Goal: Transaction & Acquisition: Purchase product/service

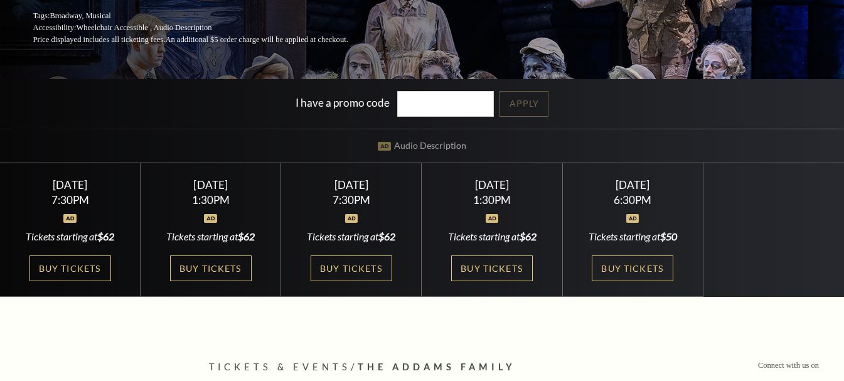
scroll to position [231, 0]
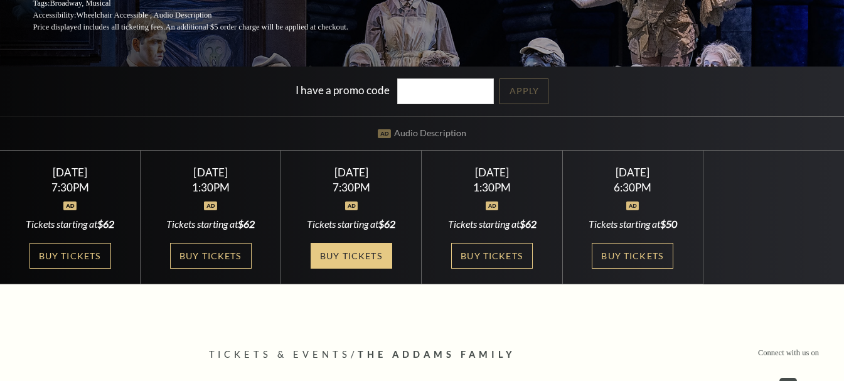
click at [356, 255] on link "Buy Tickets" at bounding box center [352, 256] width 82 height 26
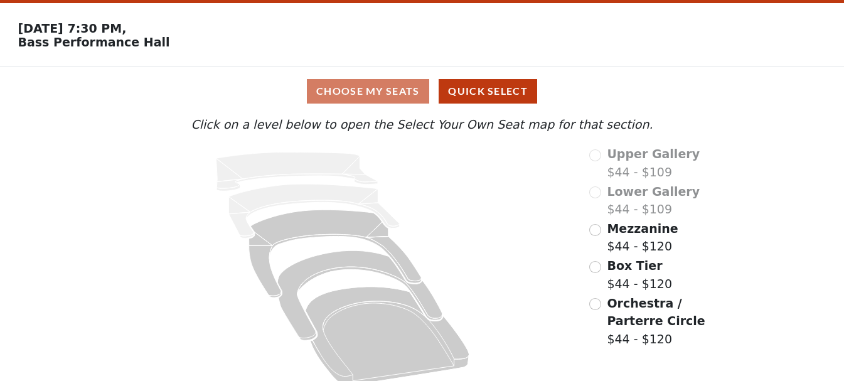
scroll to position [54, 0]
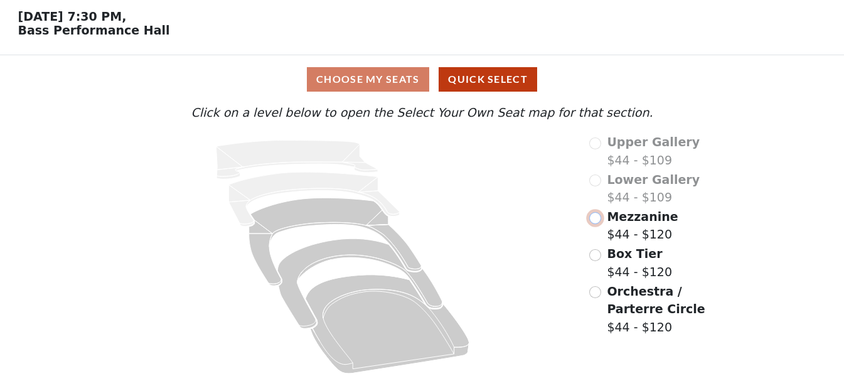
click at [600, 217] on input "radio" at bounding box center [595, 218] width 12 height 12
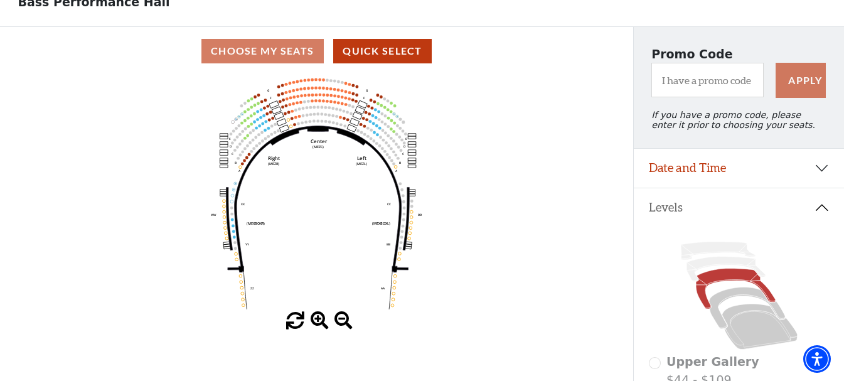
scroll to position [65, 0]
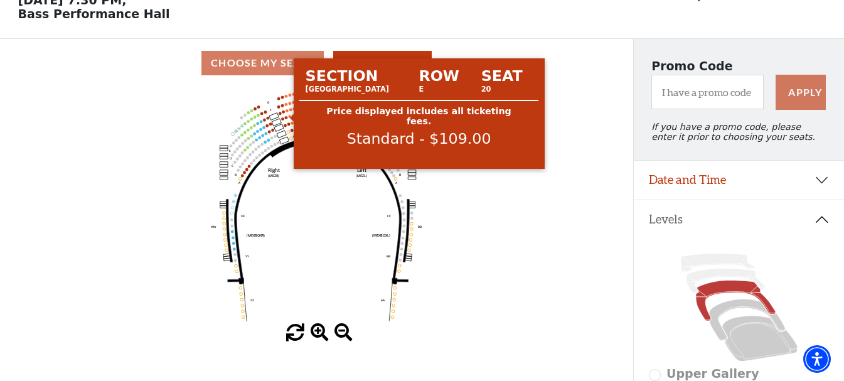
click at [287, 112] on circle at bounding box center [286, 110] width 3 height 3
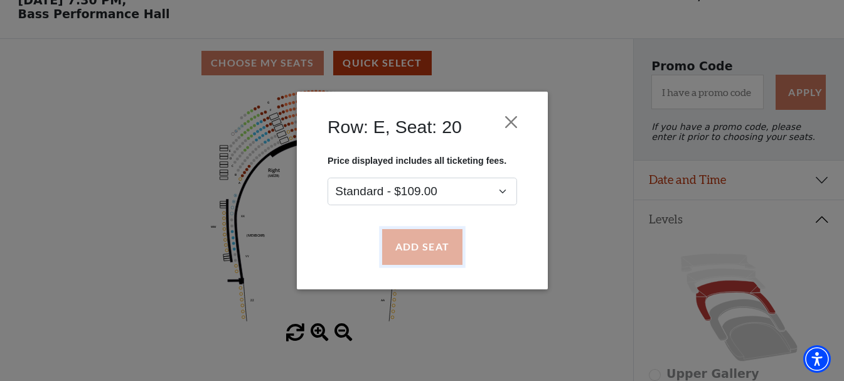
click at [412, 233] on button "Add Seat" at bounding box center [421, 247] width 80 height 35
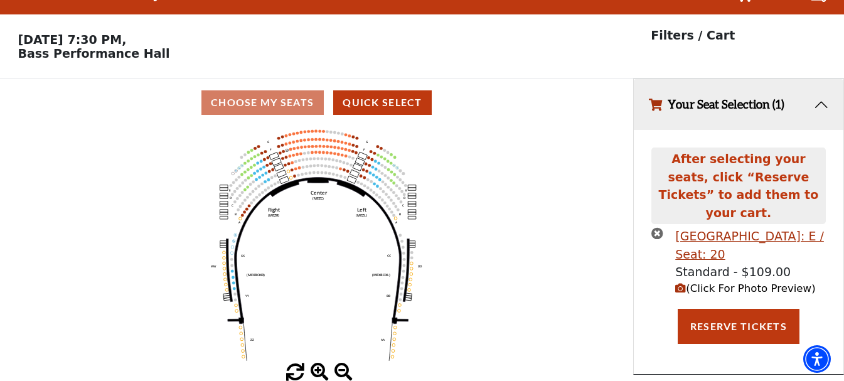
scroll to position [0, 0]
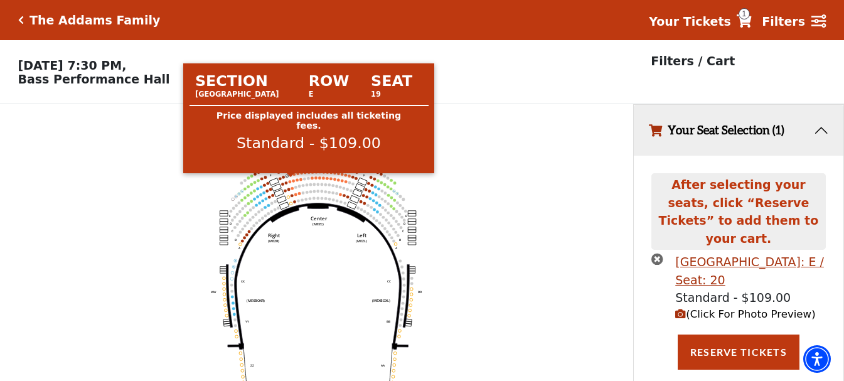
click at [291, 176] on circle at bounding box center [290, 174] width 3 height 3
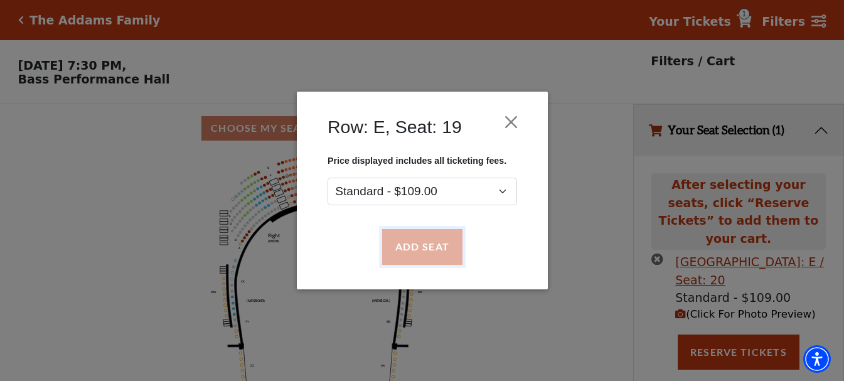
click at [412, 246] on button "Add Seat" at bounding box center [421, 247] width 80 height 35
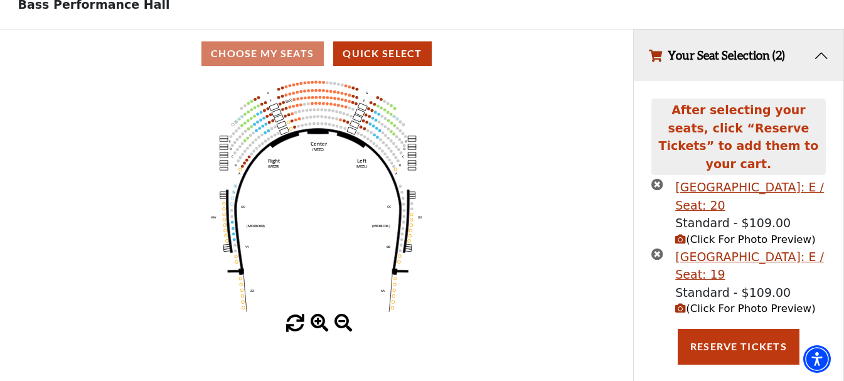
scroll to position [75, 0]
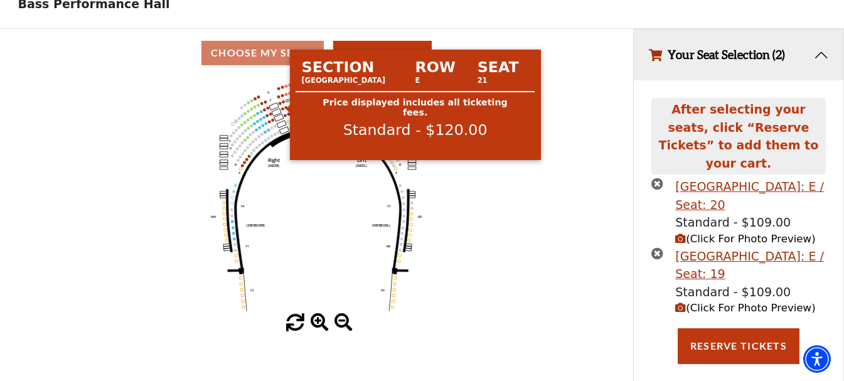
click at [282, 106] on icon "Center (MEZC) Right (MEZR) Left (MEZL) (MEXBOXR) (MEXBOXL) XX WW CC DD YY BB ZZ…" at bounding box center [316, 195] width 570 height 237
click at [284, 104] on circle at bounding box center [283, 101] width 3 height 3
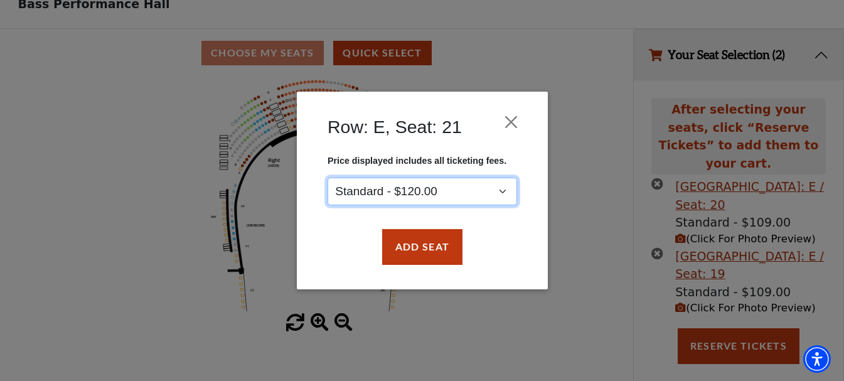
click at [466, 178] on select "Standard - $120.00" at bounding box center [421, 192] width 189 height 28
click at [467, 194] on select "Standard - $120.00" at bounding box center [421, 192] width 189 height 28
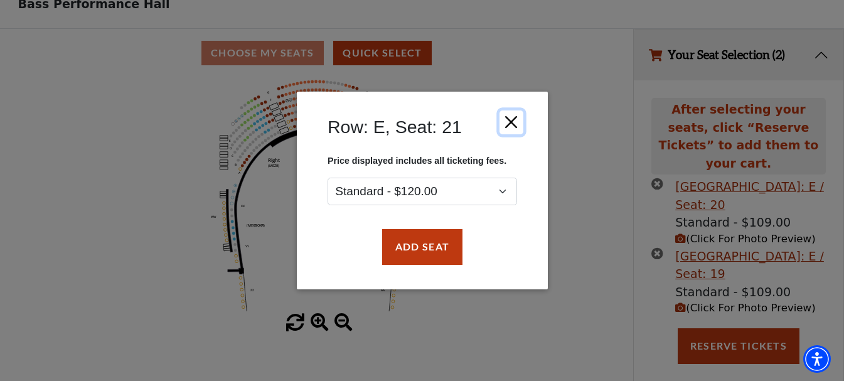
click at [511, 118] on button "Close" at bounding box center [511, 122] width 24 height 24
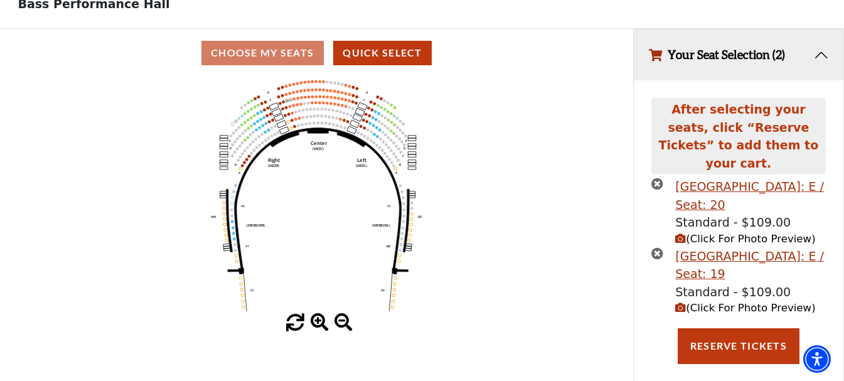
click at [556, 142] on icon "Center (MEZC) Right (MEZR) Left (MEZL) (MEXBOXR) (MEXBOXL) XX WW CC DD YY BB ZZ…" at bounding box center [316, 195] width 570 height 237
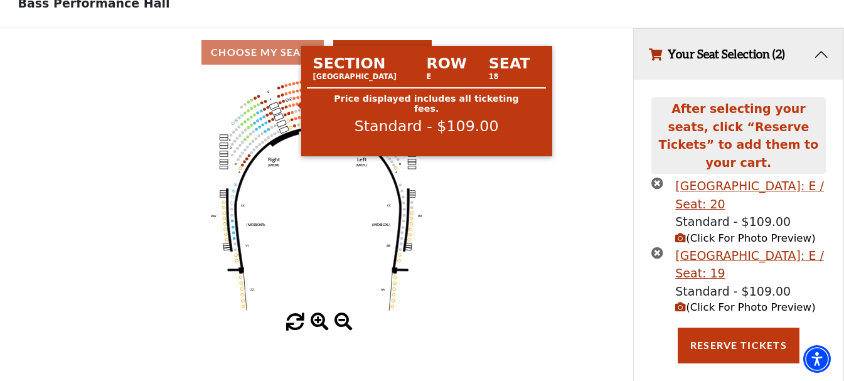
click at [294, 100] on circle at bounding box center [294, 98] width 3 height 3
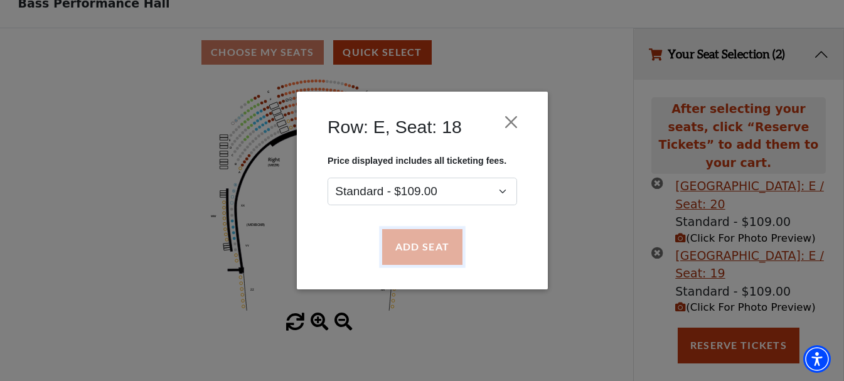
click at [401, 257] on button "Add Seat" at bounding box center [421, 247] width 80 height 35
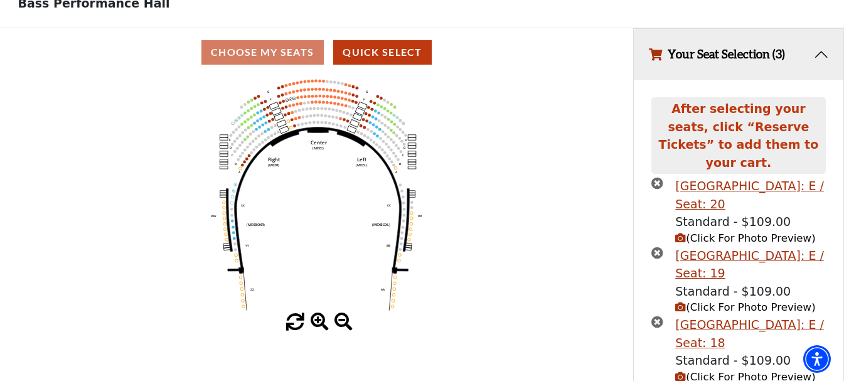
scroll to position [115, 0]
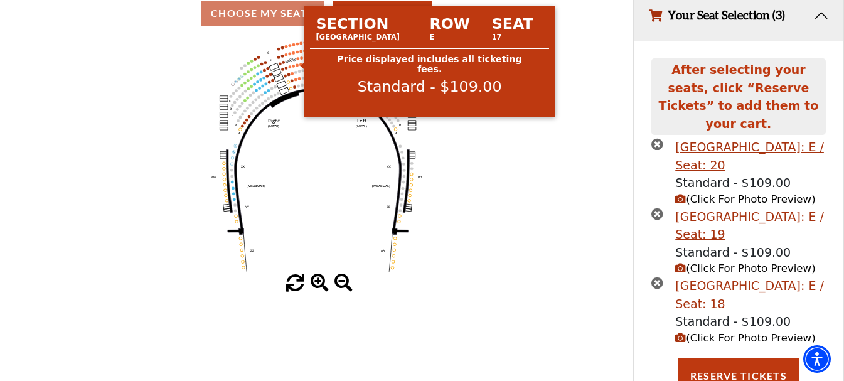
click at [298, 60] on circle at bounding box center [298, 58] width 3 height 3
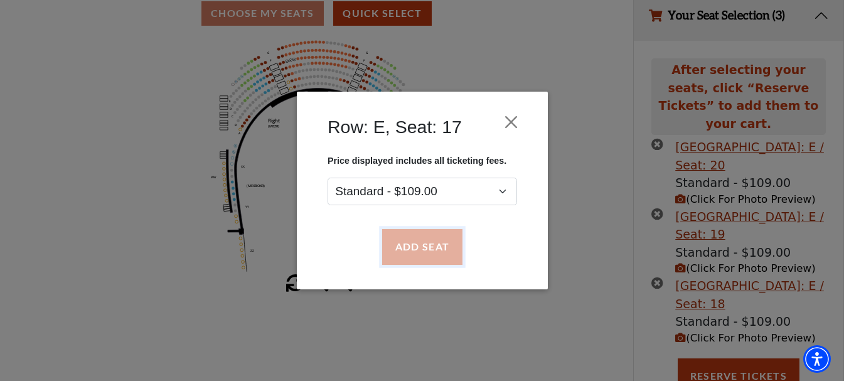
click at [430, 245] on button "Add Seat" at bounding box center [421, 247] width 80 height 35
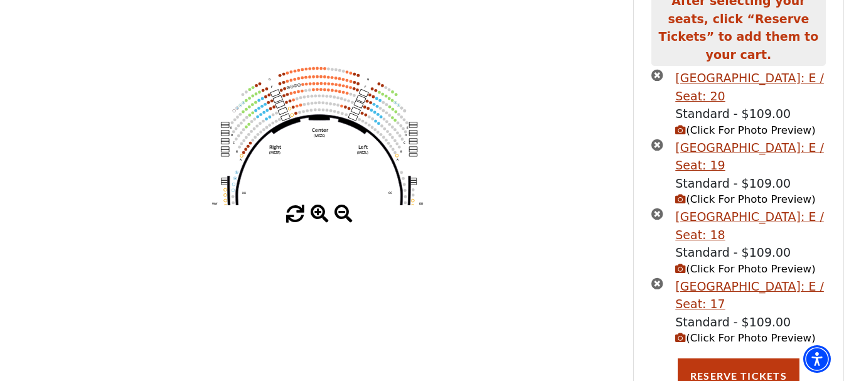
drag, startPoint x: 322, startPoint y: 191, endPoint x: 322, endPoint y: 211, distance: 19.4
click at [322, 211] on div "Current Level Mezzanine Click on a level below to open the Select Your Own Seat…" at bounding box center [316, 96] width 633 height 255
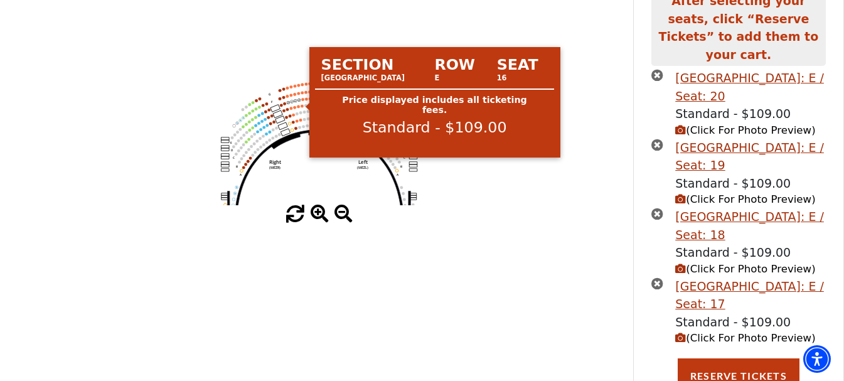
click at [302, 101] on circle at bounding box center [303, 99] width 3 height 3
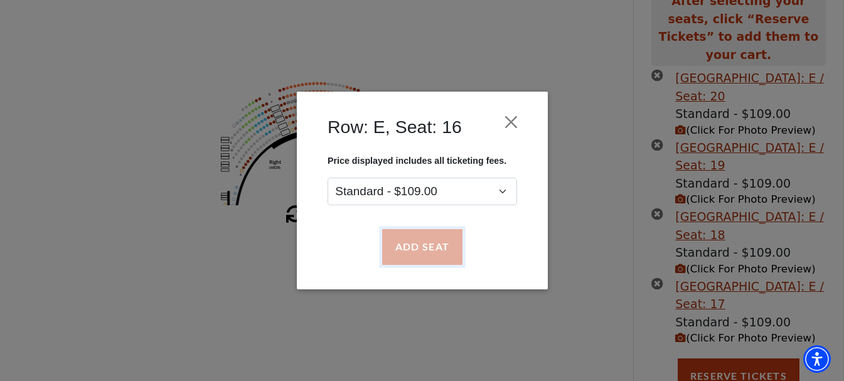
click at [423, 235] on button "Add Seat" at bounding box center [421, 247] width 80 height 35
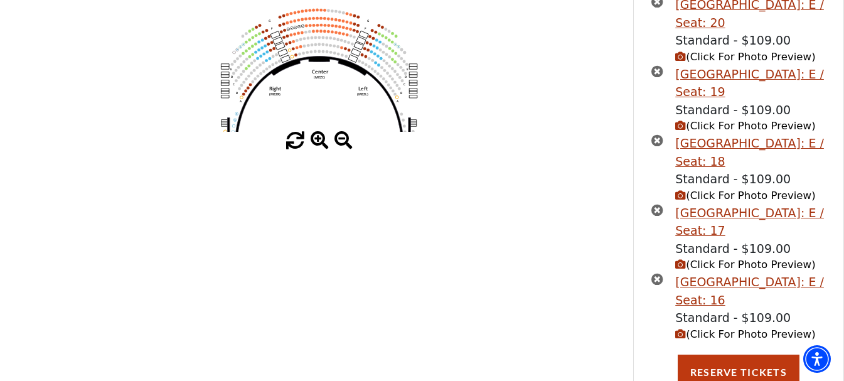
scroll to position [257, 0]
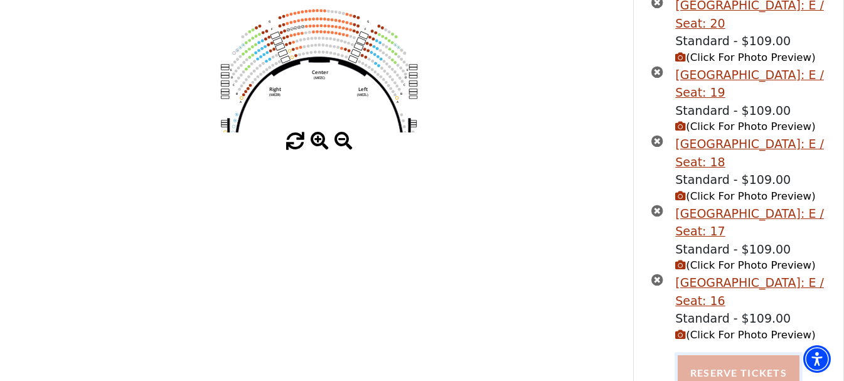
click at [723, 361] on button "Reserve Tickets" at bounding box center [739, 372] width 122 height 35
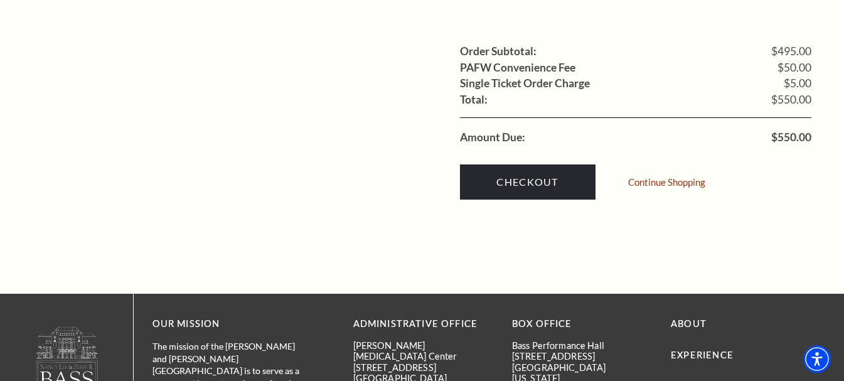
scroll to position [1448, 0]
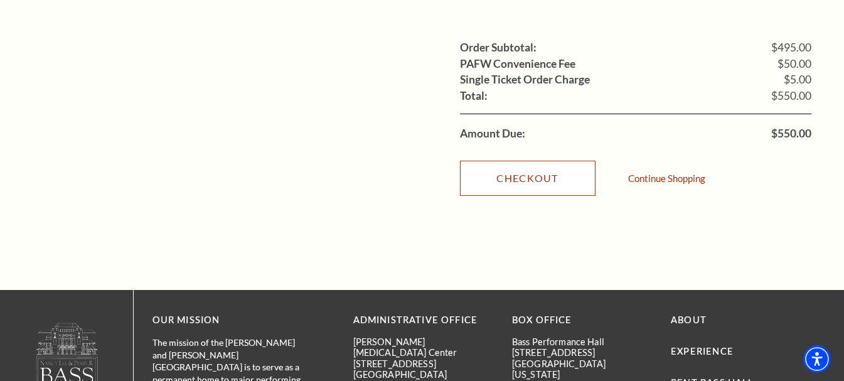
click at [566, 161] on link "Checkout" at bounding box center [528, 178] width 136 height 35
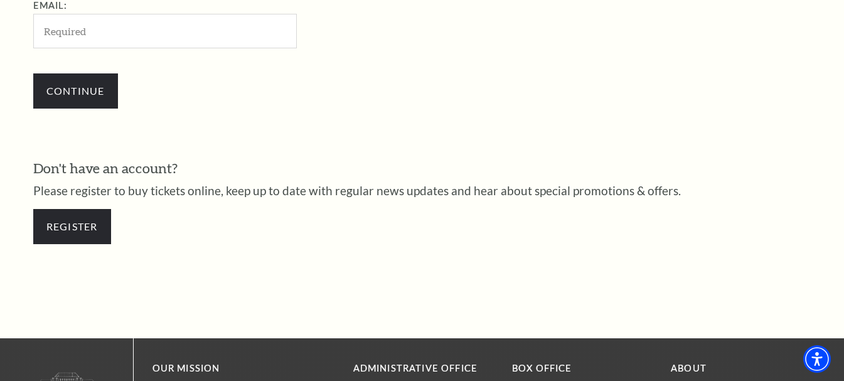
scroll to position [474, 0]
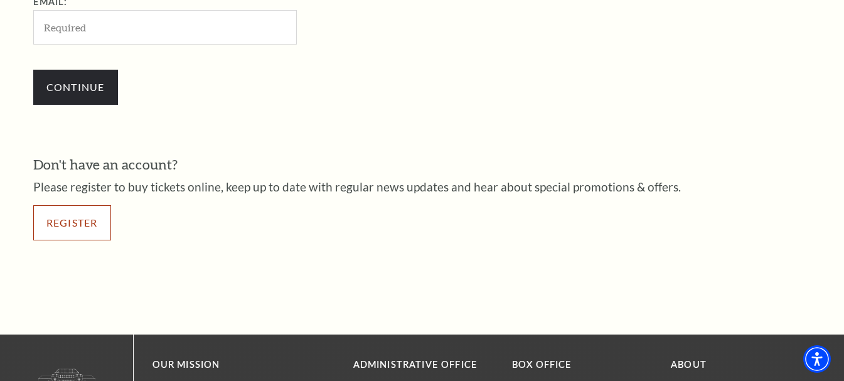
click at [54, 227] on link "Register" at bounding box center [72, 222] width 78 height 35
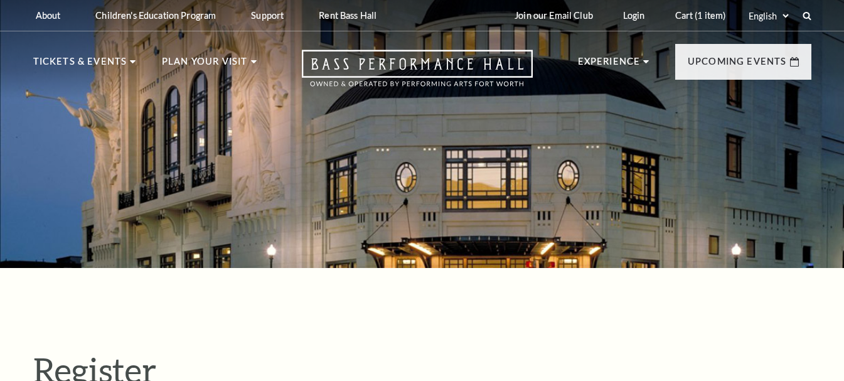
select select "1"
select select "TX"
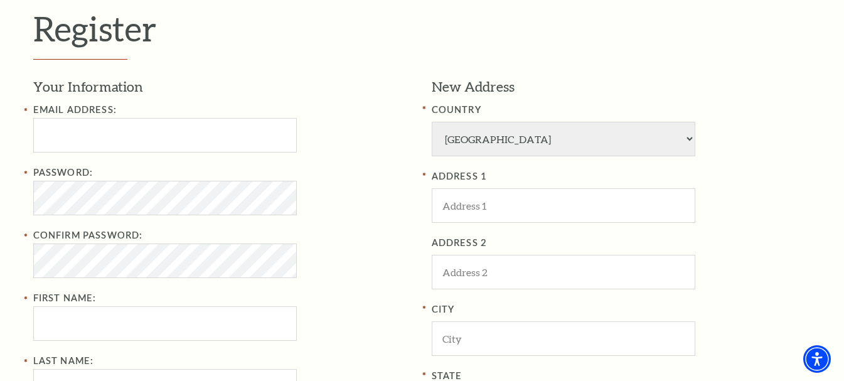
scroll to position [356, 0]
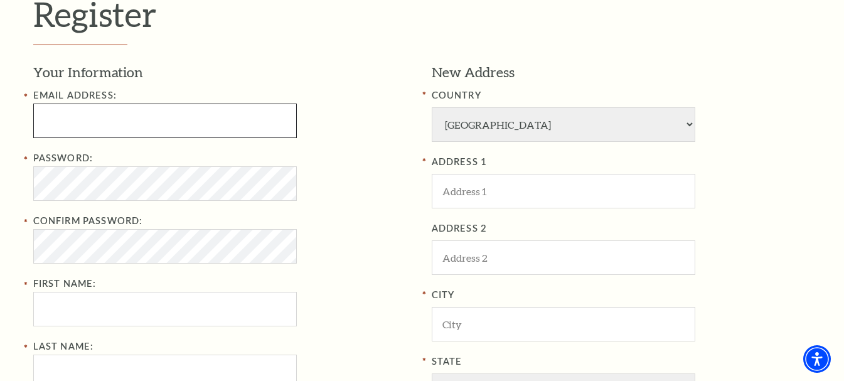
click at [228, 118] on input "Email Address:" at bounding box center [164, 121] width 263 height 35
paste input "wesleythompson681@gmail.com"
drag, startPoint x: 121, startPoint y: 123, endPoint x: 19, endPoint y: 135, distance: 103.0
click at [19, 135] on div "Register Your Information Email Address: wesleythompson681@gmail.com Password: …" at bounding box center [422, 295] width 844 height 766
click at [217, 129] on input "wesleythompson681@gmail.com" at bounding box center [164, 121] width 263 height 35
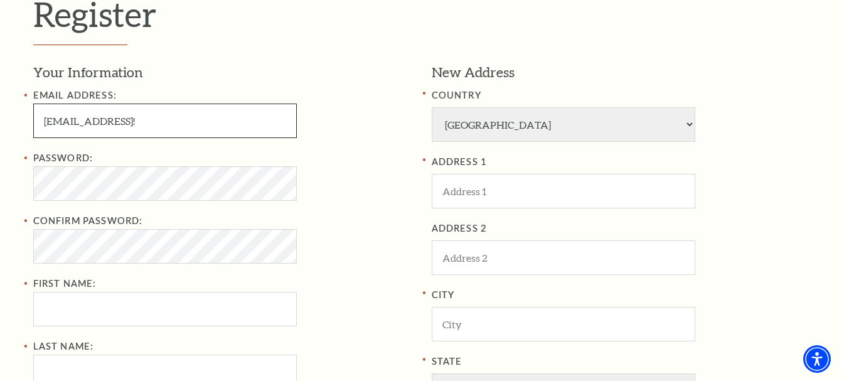
drag, startPoint x: 194, startPoint y: 114, endPoint x: 282, endPoint y: 114, distance: 88.5
click at [282, 114] on input "wesleythompson681@gmail.comEbayr501!" at bounding box center [164, 121] width 263 height 35
type input "wesleythompson681@gmail.com"
drag, startPoint x: 122, startPoint y: 120, endPoint x: 0, endPoint y: 120, distance: 122.3
click at [0, 120] on div "Register Your Information Email Address: wesleythompson681@gmail.com Password: …" at bounding box center [422, 295] width 844 height 766
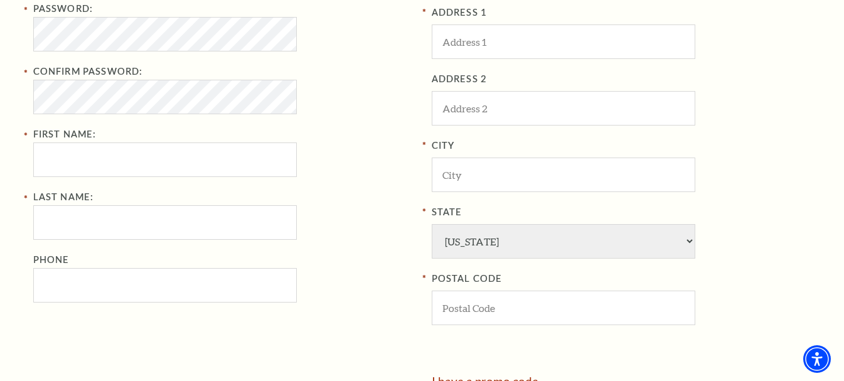
scroll to position [512, 0]
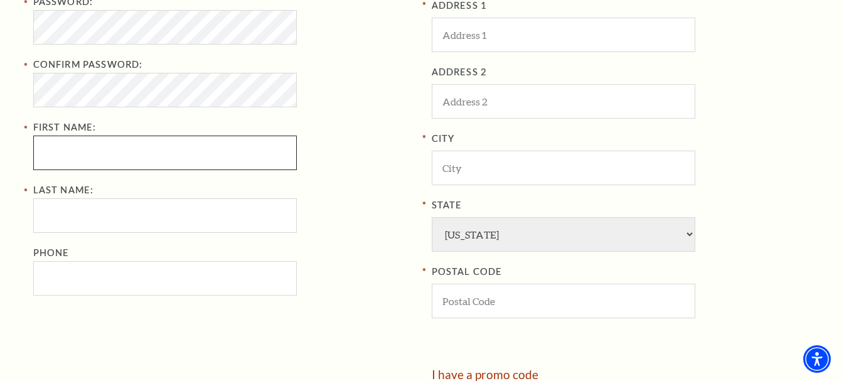
click at [95, 143] on input "First Name:" at bounding box center [164, 153] width 263 height 35
paste input "wesleythompson"
drag, startPoint x: 75, startPoint y: 147, endPoint x: 188, endPoint y: 157, distance: 112.7
click at [188, 157] on input "wesleythompson" at bounding box center [164, 153] width 263 height 35
type input "wesley"
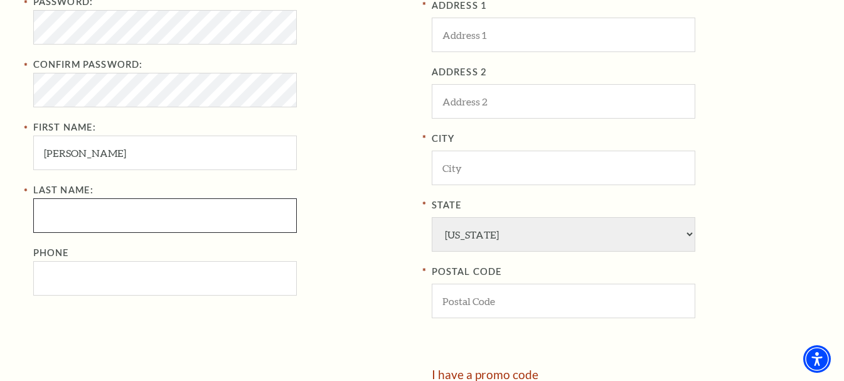
click at [76, 219] on input "Last Name:" at bounding box center [164, 215] width 263 height 35
paste input "thompson"
type input "thompson"
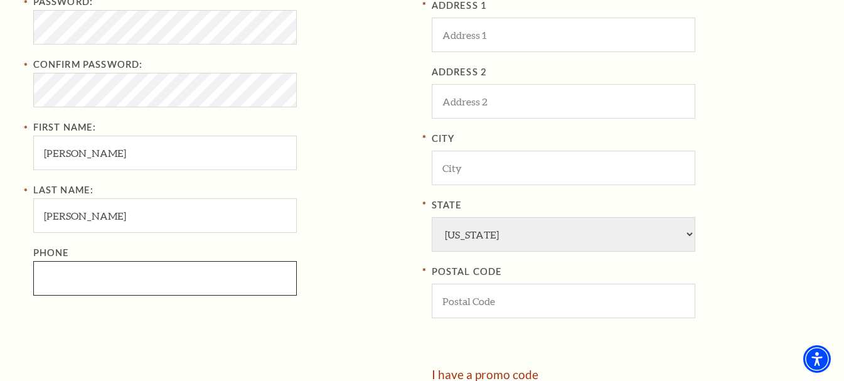
click at [74, 272] on input "Phone" at bounding box center [164, 278] width 263 height 35
click at [235, 278] on input "Phone" at bounding box center [164, 278] width 263 height 35
paste input "8177865409"
type input "817-786-5409"
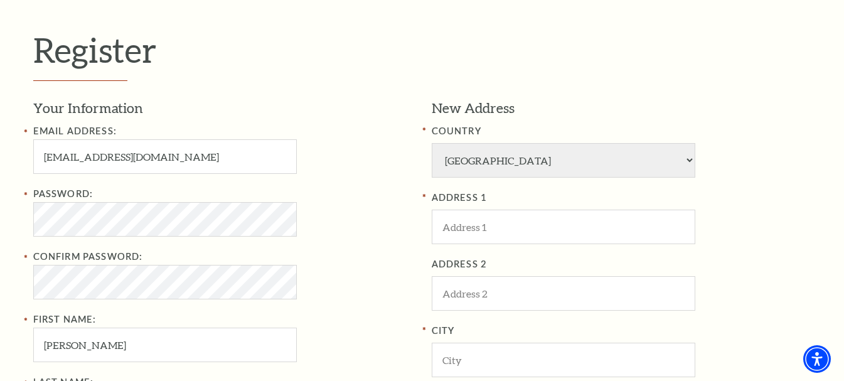
scroll to position [372, 0]
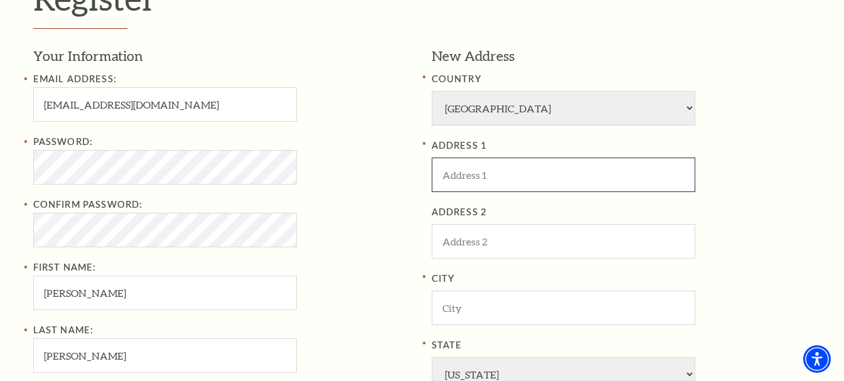
click at [579, 178] on input "ADDRESS 1" at bounding box center [563, 174] width 263 height 35
paste input "5829 Wedgwood Dr, Fort Worth, TX 76133, USA"
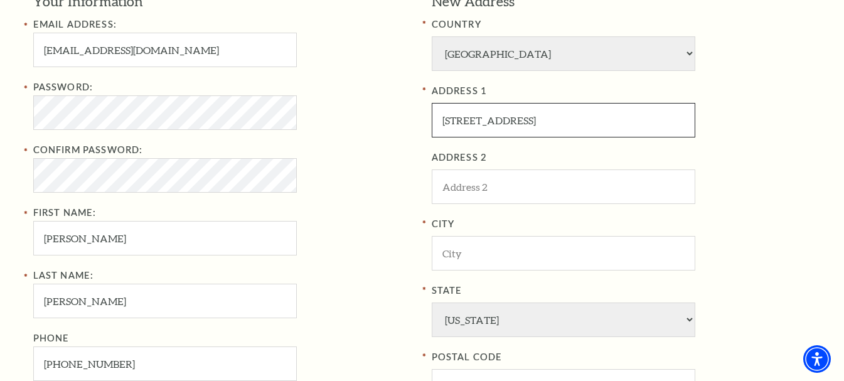
scroll to position [457, 0]
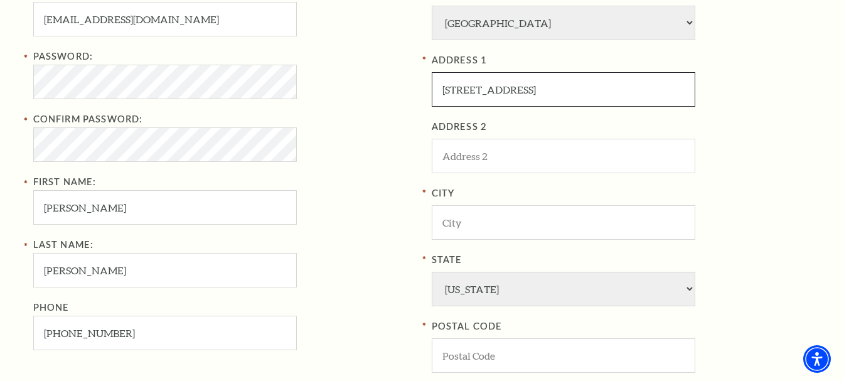
click at [625, 90] on input "5829 Wedgwood Dr, Fort Worth, TX 76133, USA" at bounding box center [563, 89] width 263 height 35
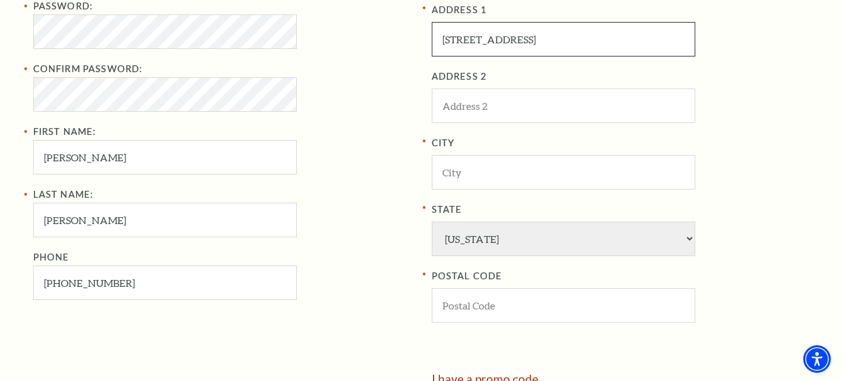
scroll to position [509, 0]
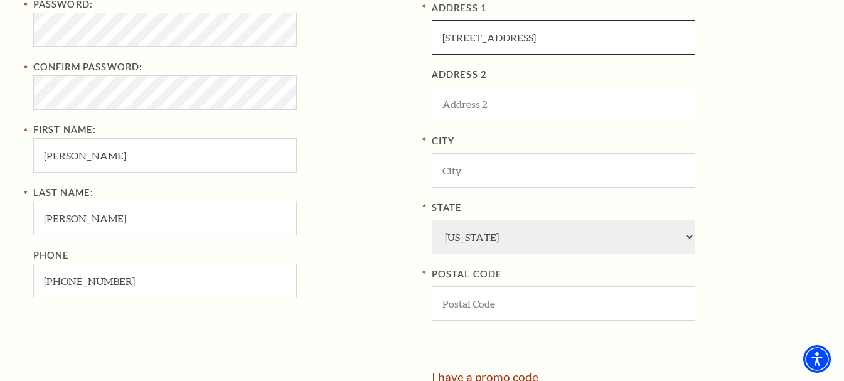
type input "5829 Wedgwood Dr, Fort Worth, TX , USA"
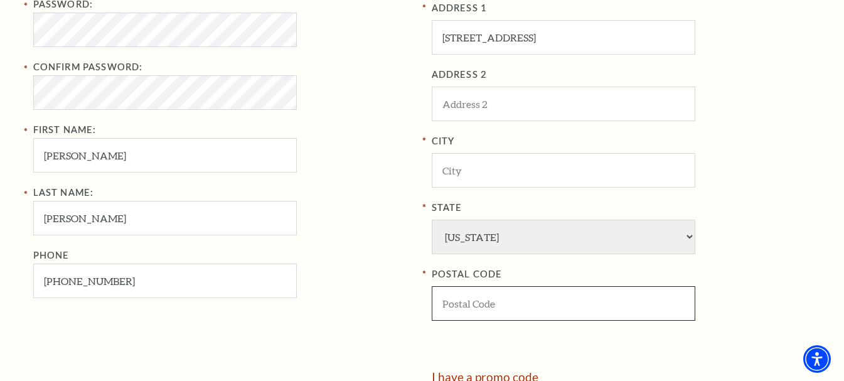
click at [515, 316] on input "POSTAL CODE" at bounding box center [563, 303] width 263 height 35
paste input "76133"
type input "76133"
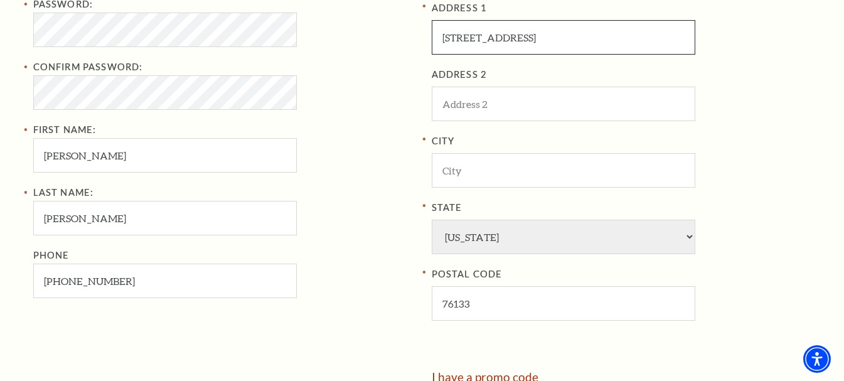
drag, startPoint x: 539, startPoint y: 32, endPoint x: 590, endPoint y: 35, distance: 50.9
click at [590, 35] on input "5829 Wedgwood Dr, Fort Worth, TX , USA" at bounding box center [563, 37] width 263 height 35
type input "5829 Wedgwood Dr, , TX , USA"
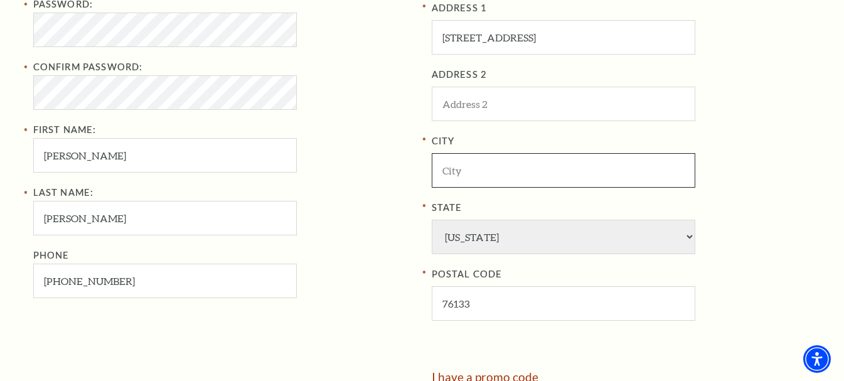
click at [503, 186] on input "City" at bounding box center [563, 170] width 263 height 35
paste input "Fort Worth"
type input "Fort Worth"
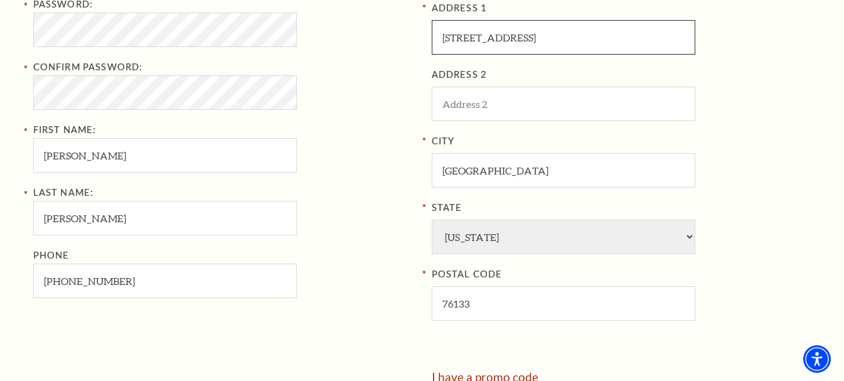
drag, startPoint x: 536, startPoint y: 38, endPoint x: 628, endPoint y: 48, distance: 92.7
click at [628, 48] on input "5829 Wedgwood Dr, , TX , USA" at bounding box center [563, 37] width 263 height 35
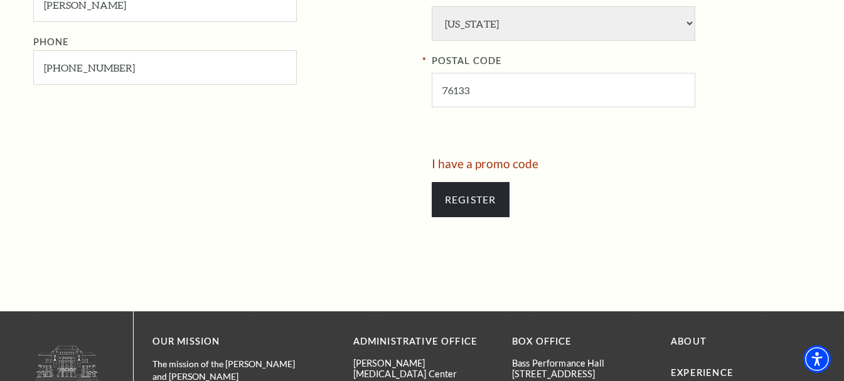
scroll to position [735, 0]
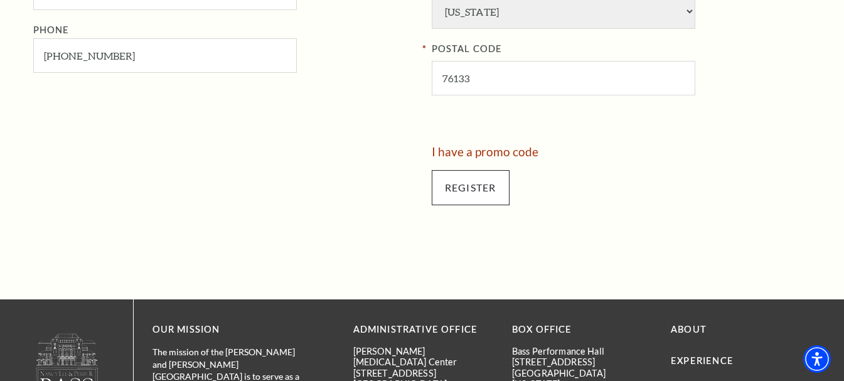
type input "5829 Wedgwood Dr"
click at [471, 193] on input "Register" at bounding box center [471, 187] width 78 height 35
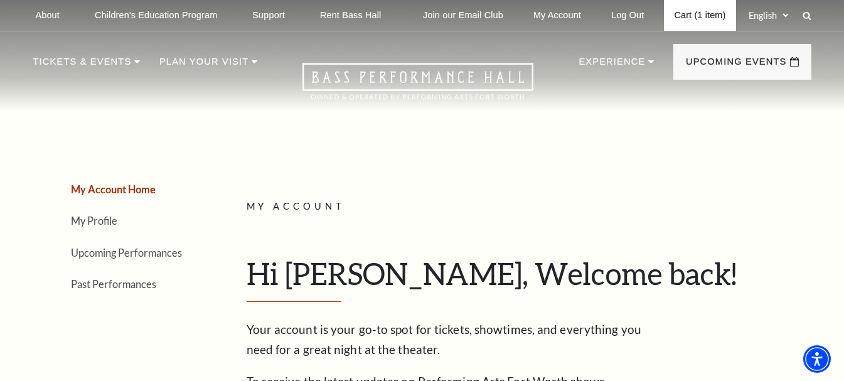
click at [701, 15] on link "Cart (1 item)" at bounding box center [700, 15] width 72 height 31
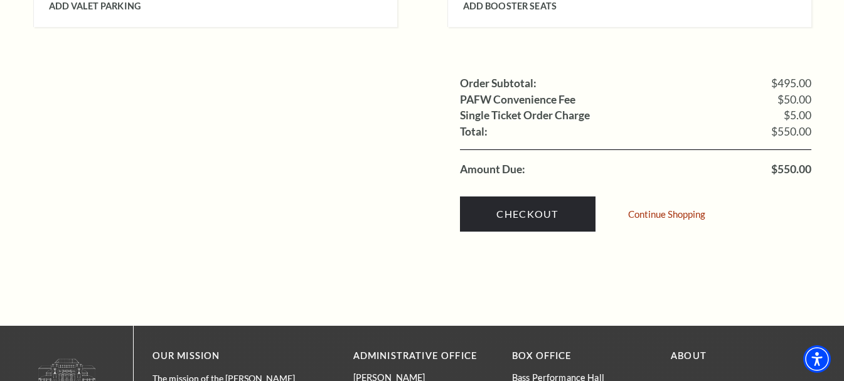
scroll to position [1430, 0]
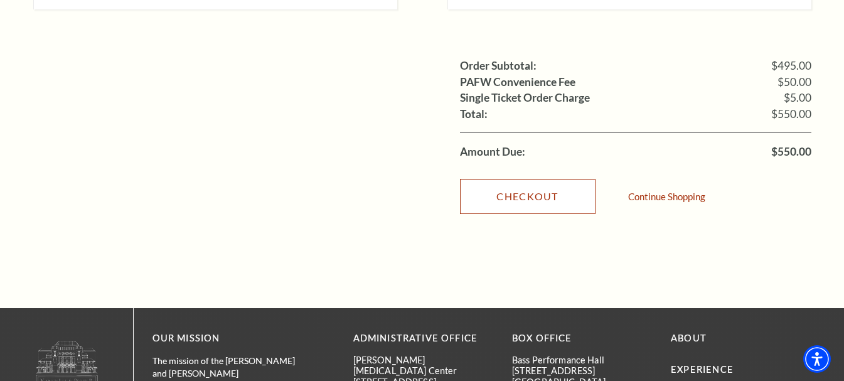
click at [525, 186] on link "Checkout" at bounding box center [528, 196] width 136 height 35
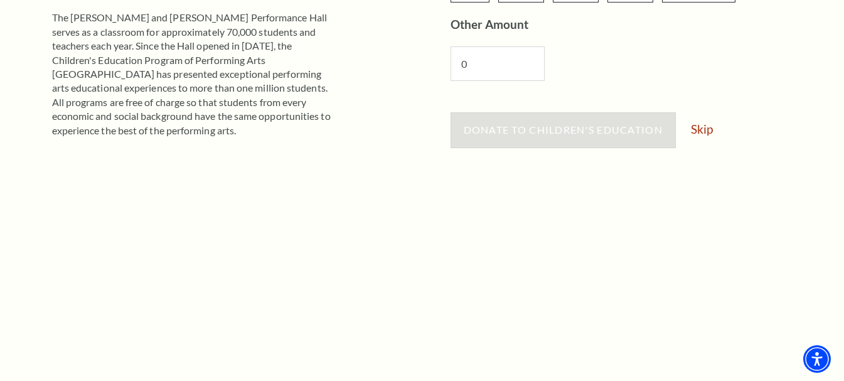
scroll to position [299, 0]
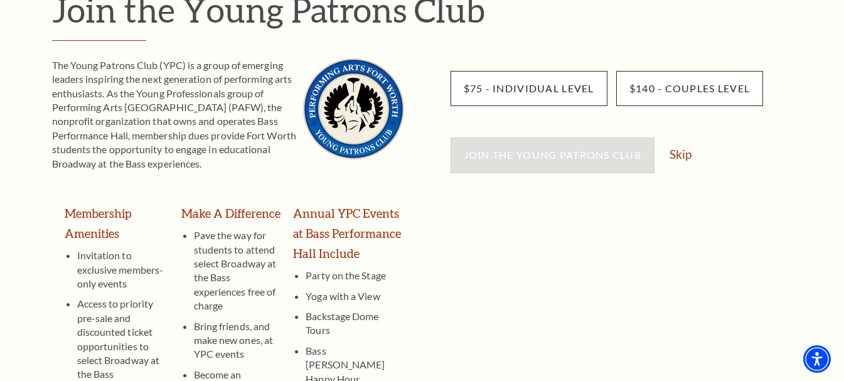
scroll to position [208, 0]
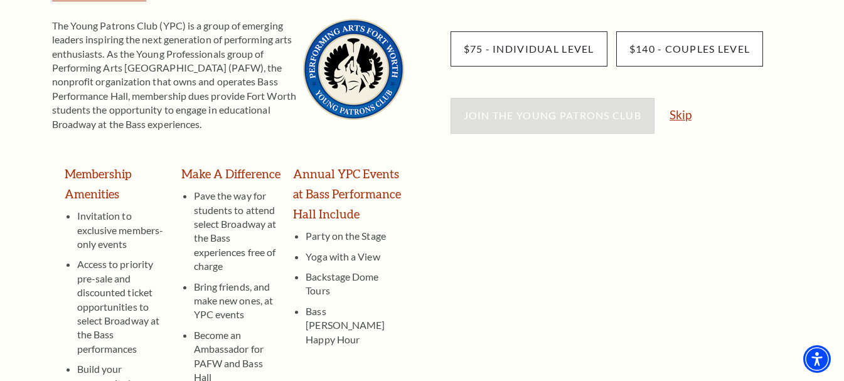
click at [690, 114] on link "Skip" at bounding box center [680, 115] width 22 height 12
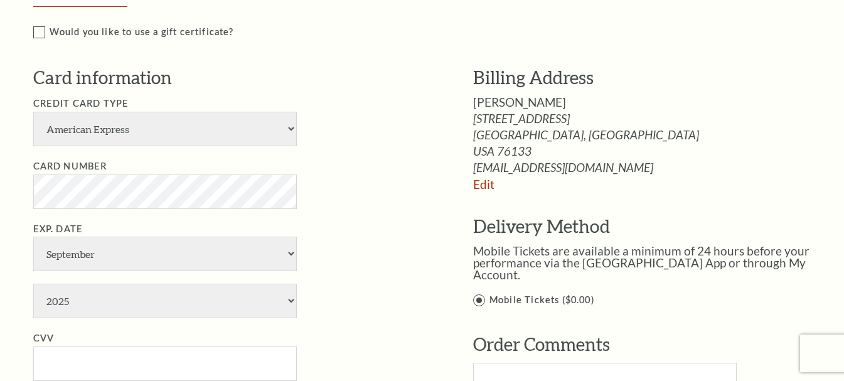
scroll to position [811, 0]
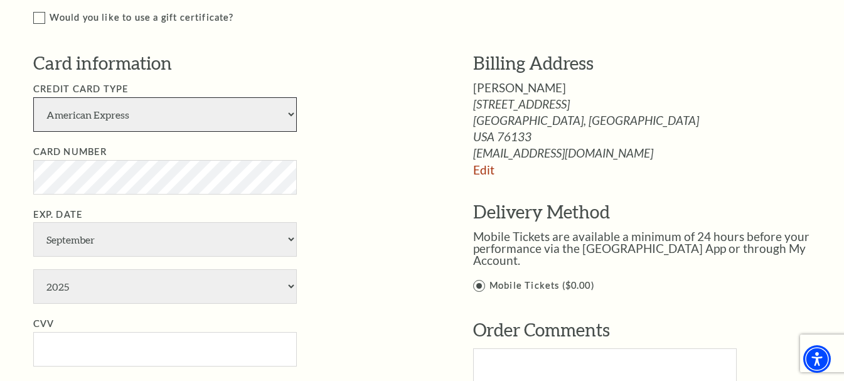
drag, startPoint x: 200, startPoint y: 122, endPoint x: 193, endPoint y: 127, distance: 8.5
click at [200, 122] on select "American Express Visa Master Card Discover" at bounding box center [164, 114] width 263 height 35
select select "24"
click at [33, 97] on select "American Express Visa Master Card Discover" at bounding box center [164, 114] width 263 height 35
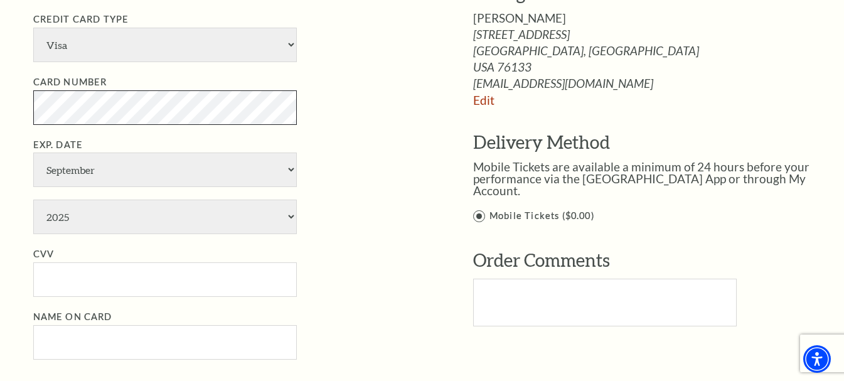
scroll to position [923, 0]
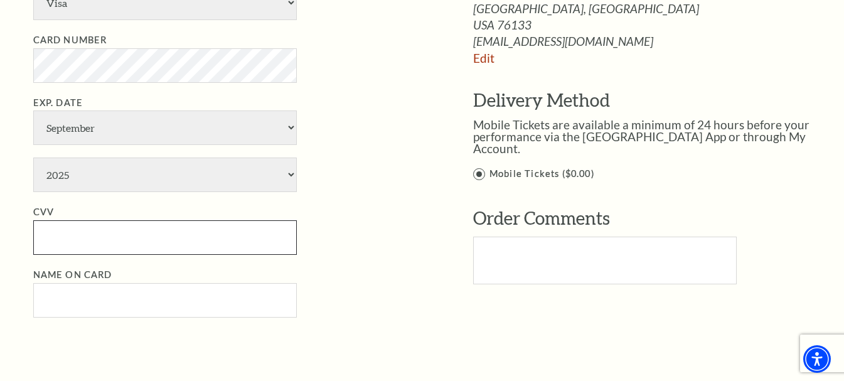
click at [104, 242] on input "CVV" at bounding box center [164, 237] width 263 height 35
paste input "938"
type input "938"
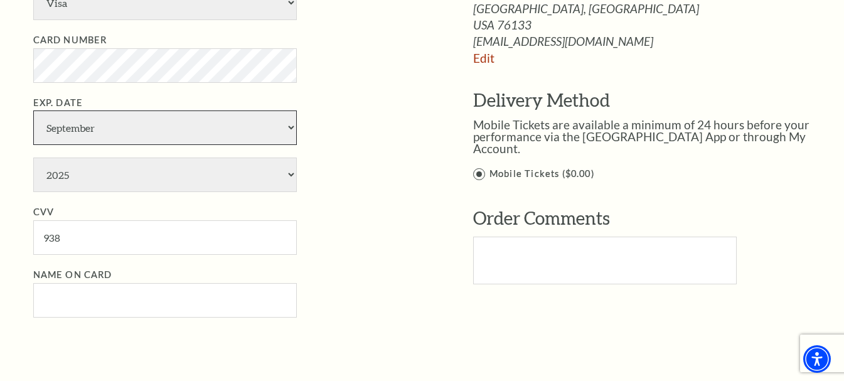
click at [99, 125] on select "January February March April May June July August September October November De…" at bounding box center [164, 127] width 263 height 35
select select "3"
click at [33, 110] on select "January February March April May June July August September October November De…" at bounding box center [164, 127] width 263 height 35
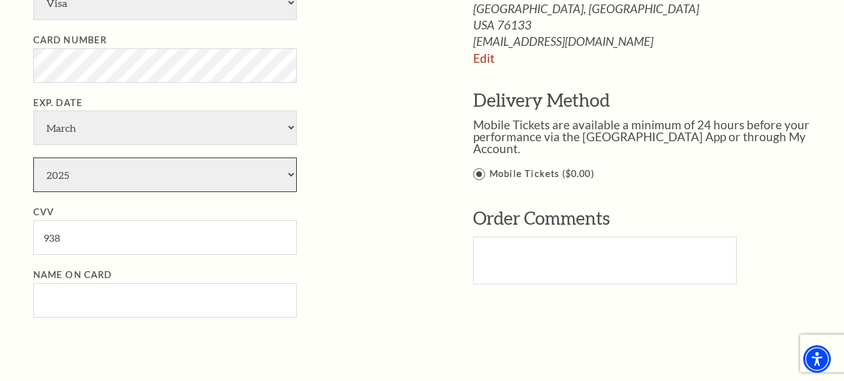
click at [94, 176] on select "2025 2026 2027 2028 2029 2030 2031 2032 2033 2034" at bounding box center [164, 174] width 263 height 35
select select "2030"
click at [33, 157] on select "2025 2026 2027 2028 2029 2030 2031 2032 2033 2034" at bounding box center [164, 174] width 263 height 35
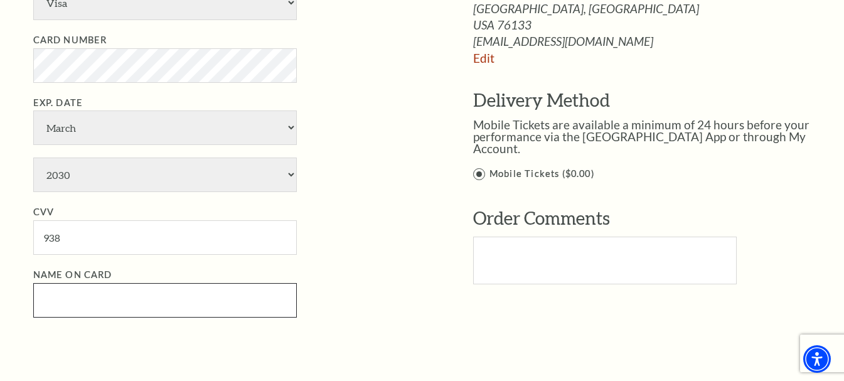
click at [83, 290] on input "Name on Card" at bounding box center [164, 300] width 263 height 35
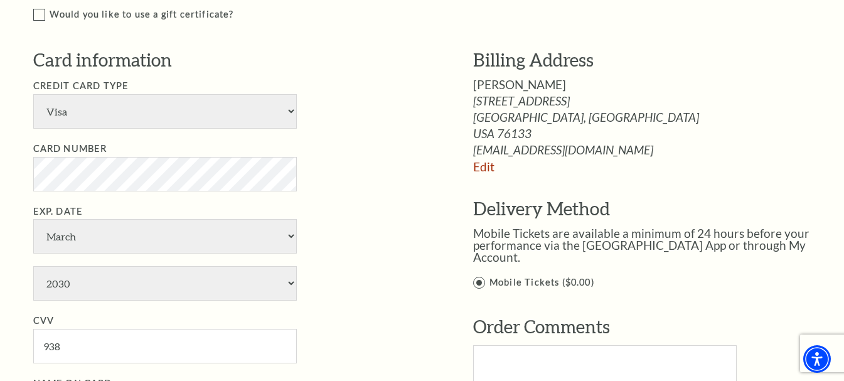
click at [514, 79] on span "[PERSON_NAME]" at bounding box center [519, 84] width 93 height 14
click at [514, 79] on span "wesley thompson" at bounding box center [519, 84] width 93 height 14
copy div "wesley thompson"
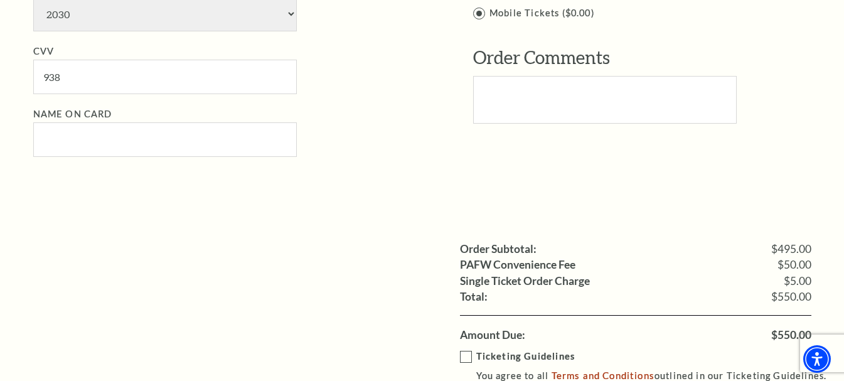
scroll to position [1104, 0]
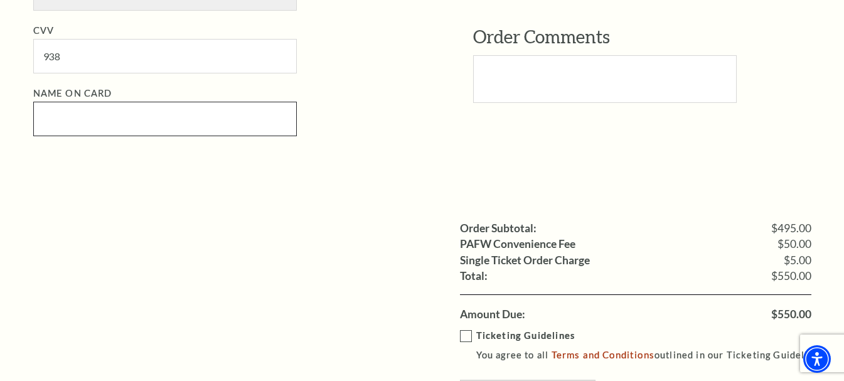
click at [85, 106] on input "Name on Card" at bounding box center [164, 119] width 263 height 35
paste input "wesley thompson"
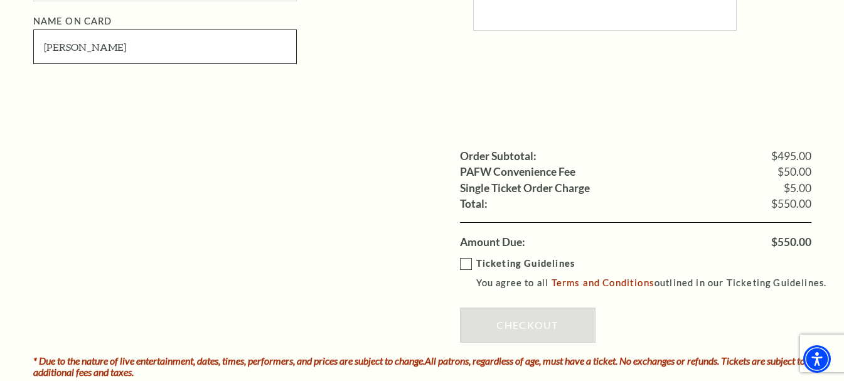
scroll to position [1246, 0]
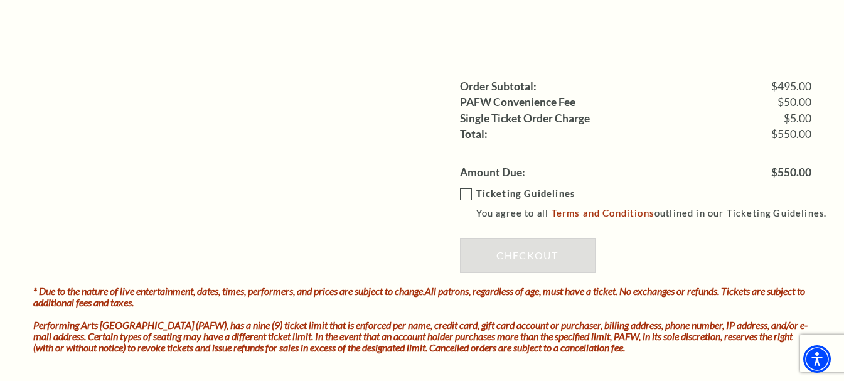
type input "wesley thompson"
click at [464, 195] on label "Ticketing Guidelines You agree to all Terms and Conditions outlined in our Tick…" at bounding box center [649, 203] width 378 height 35
click at [0, 0] on input "Ticketing Guidelines You agree to all Terms and Conditions outlined in our Tick…" at bounding box center [0, 0] width 0 height 0
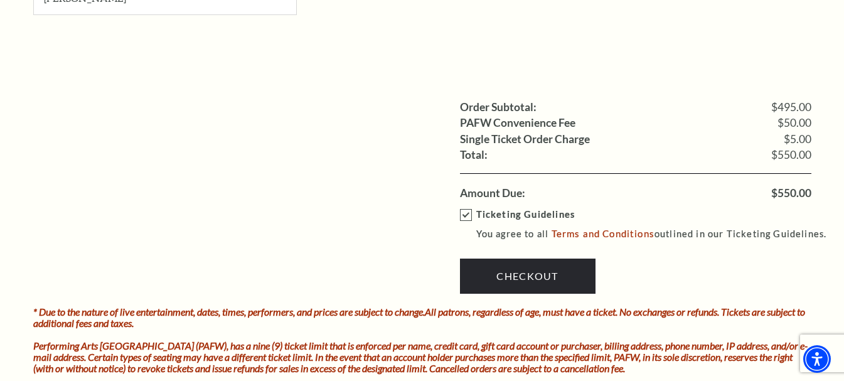
scroll to position [1243, 0]
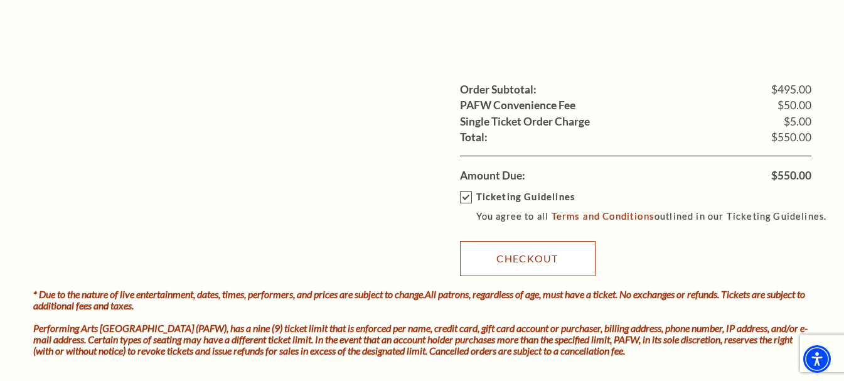
click at [518, 269] on link "Checkout" at bounding box center [528, 258] width 136 height 35
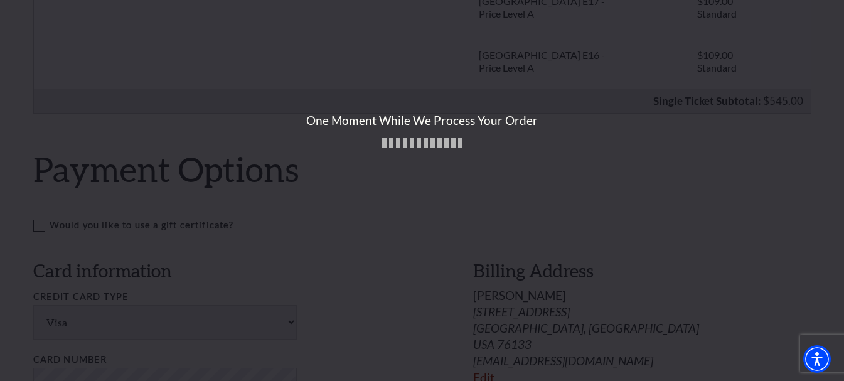
scroll to position [530, 0]
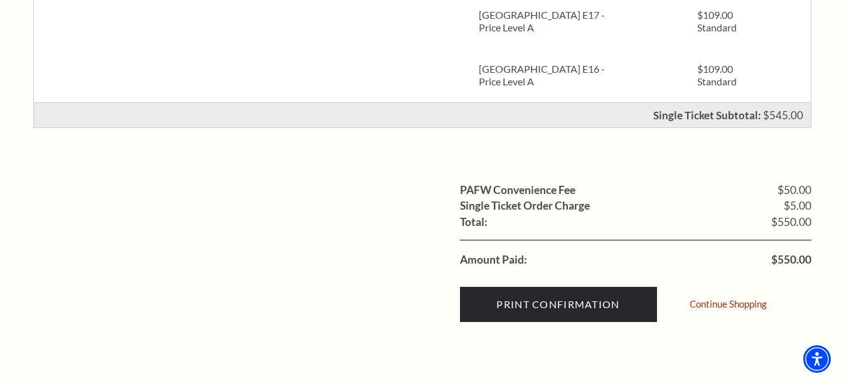
scroll to position [513, 0]
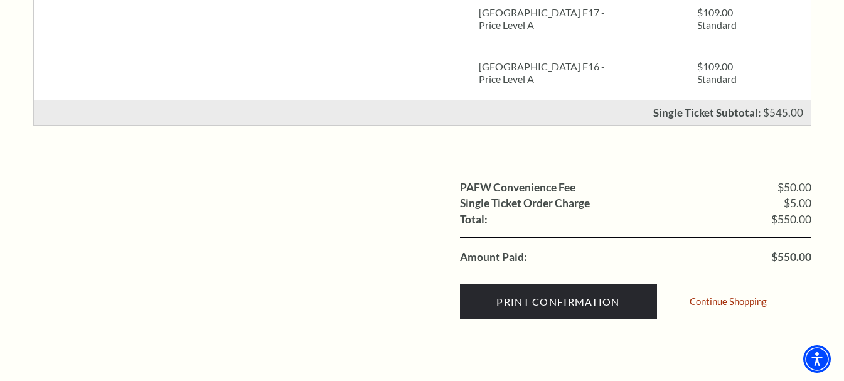
click at [788, 255] on span "$550.00" at bounding box center [791, 257] width 40 height 11
click at [789, 255] on span "$550.00" at bounding box center [791, 257] width 40 height 11
copy span "550.00"
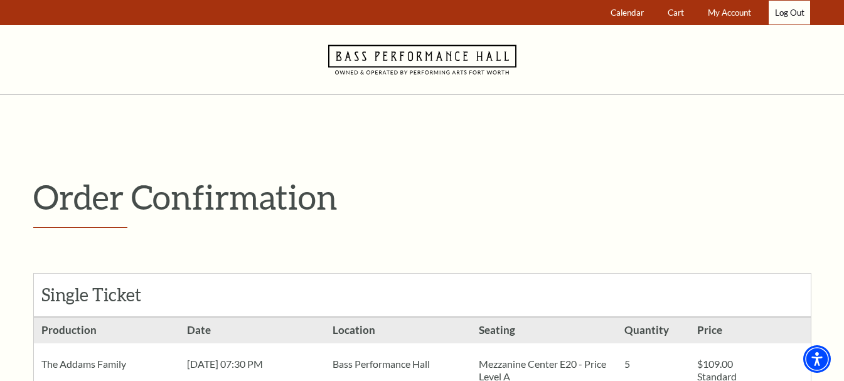
drag, startPoint x: 785, startPoint y: 13, endPoint x: 766, endPoint y: 36, distance: 30.8
click at [784, 13] on link "Log Out" at bounding box center [789, 13] width 41 height 24
